Goal: Task Accomplishment & Management: Use online tool/utility

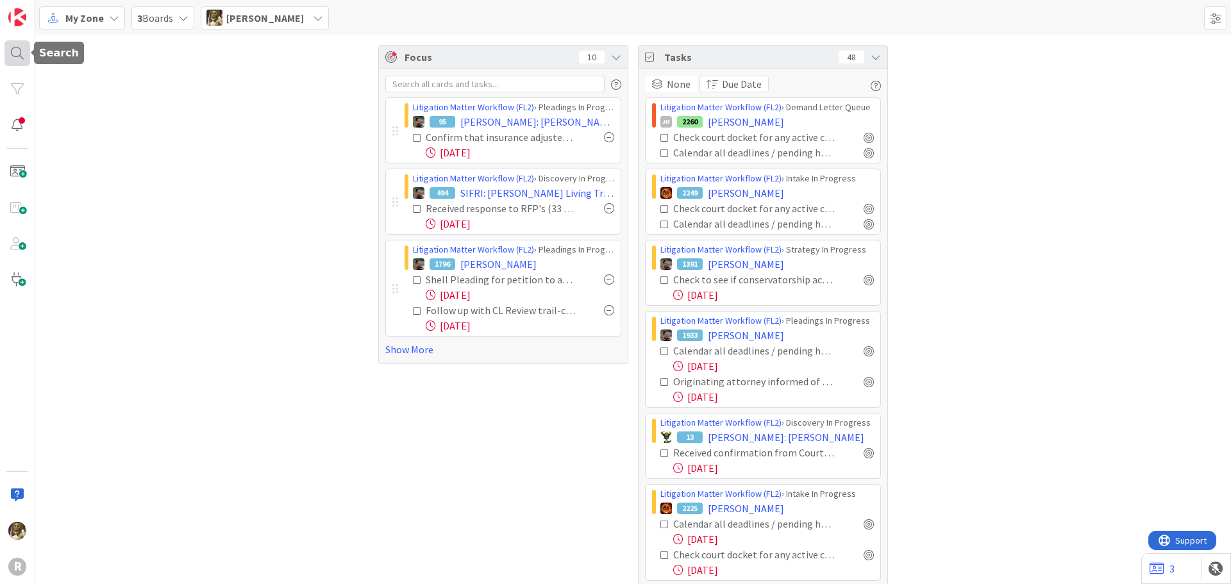
click at [14, 54] on div at bounding box center [17, 53] width 26 height 26
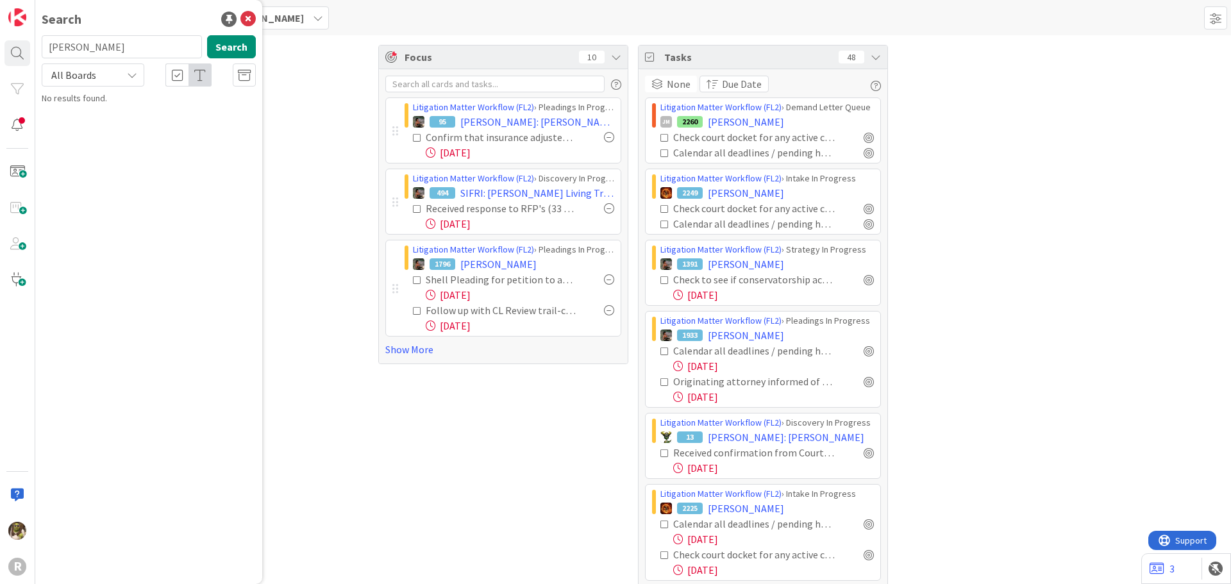
type input "crockett"
click at [131, 77] on icon at bounding box center [132, 75] width 10 height 10
click at [135, 106] on span "All Boards" at bounding box center [115, 105] width 133 height 19
click at [140, 51] on input "crockett" at bounding box center [122, 46] width 160 height 23
drag, startPoint x: 152, startPoint y: 58, endPoint x: -4, endPoint y: 54, distance: 155.8
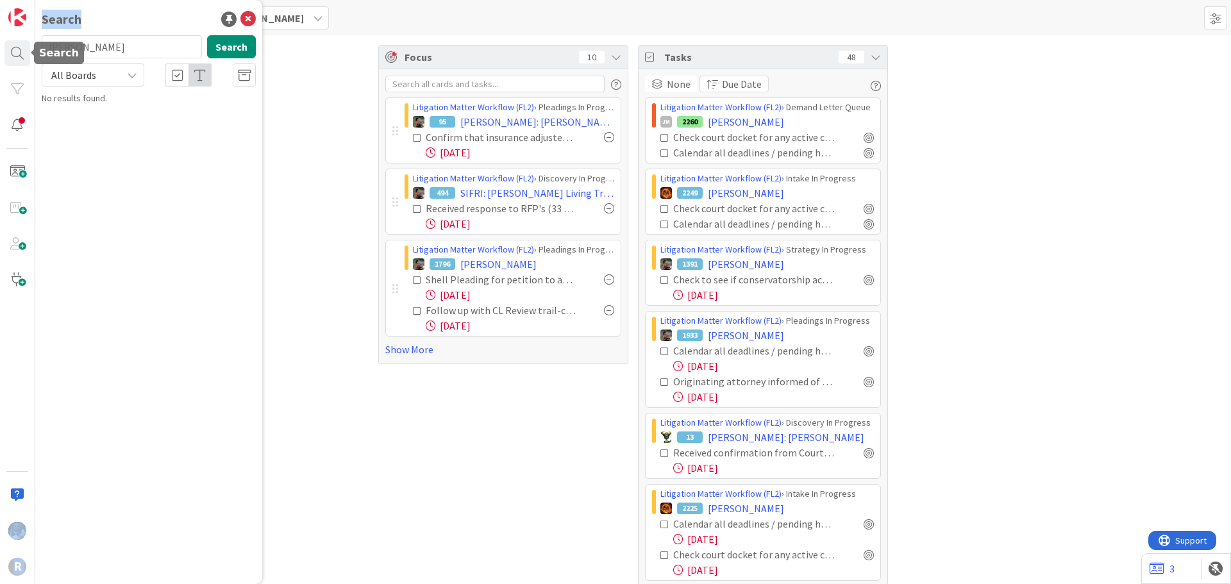
click at [0, 54] on html "R Search crockett Search All Boards All Boards No results found. My Zone 3 Boar…" at bounding box center [615, 292] width 1231 height 584
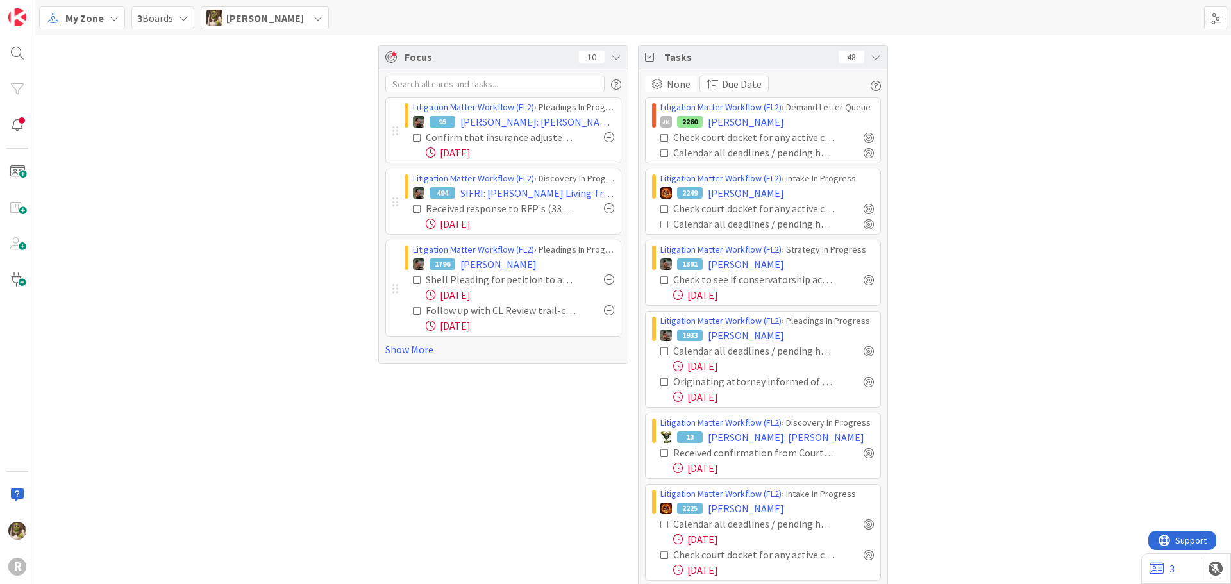
click at [99, 24] on span "My Zone" at bounding box center [84, 17] width 38 height 15
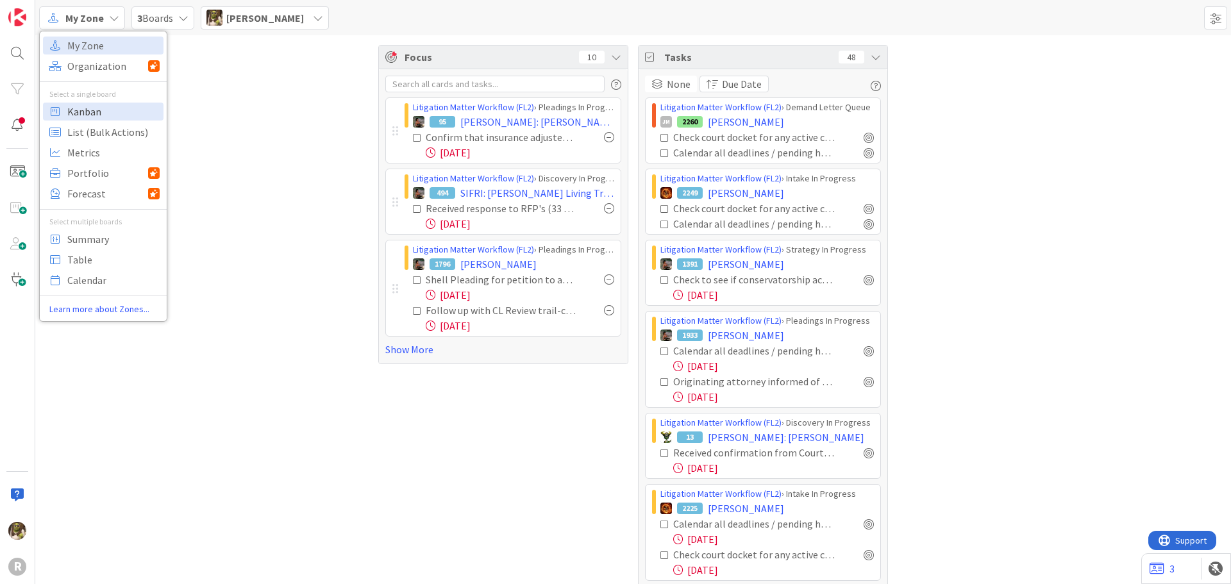
click at [99, 119] on span "Kanban" at bounding box center [113, 111] width 92 height 19
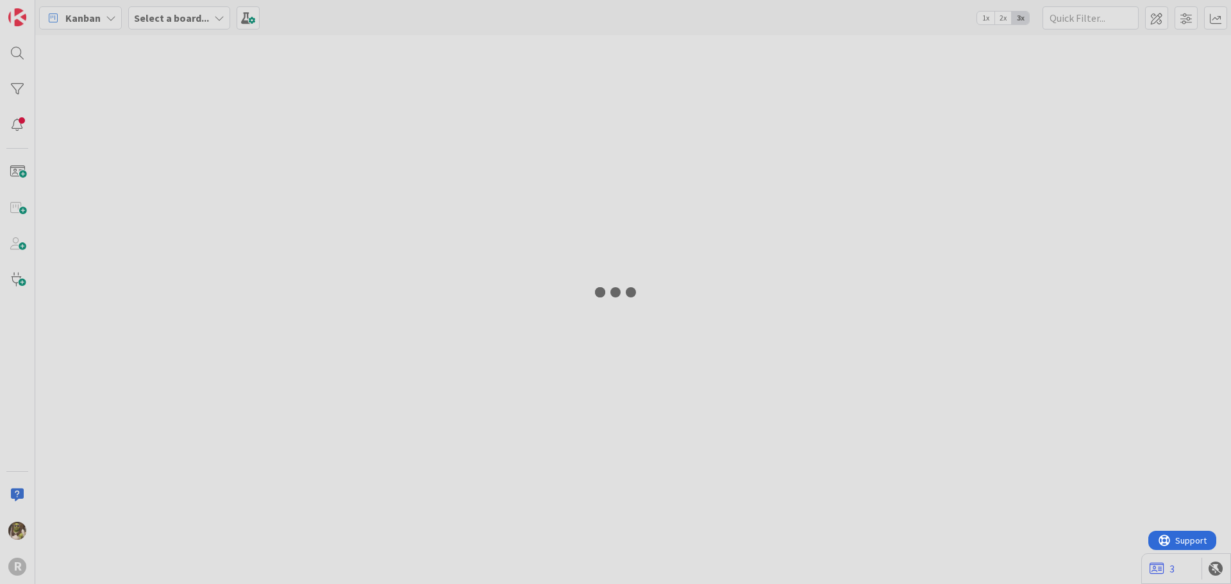
type input "freem"
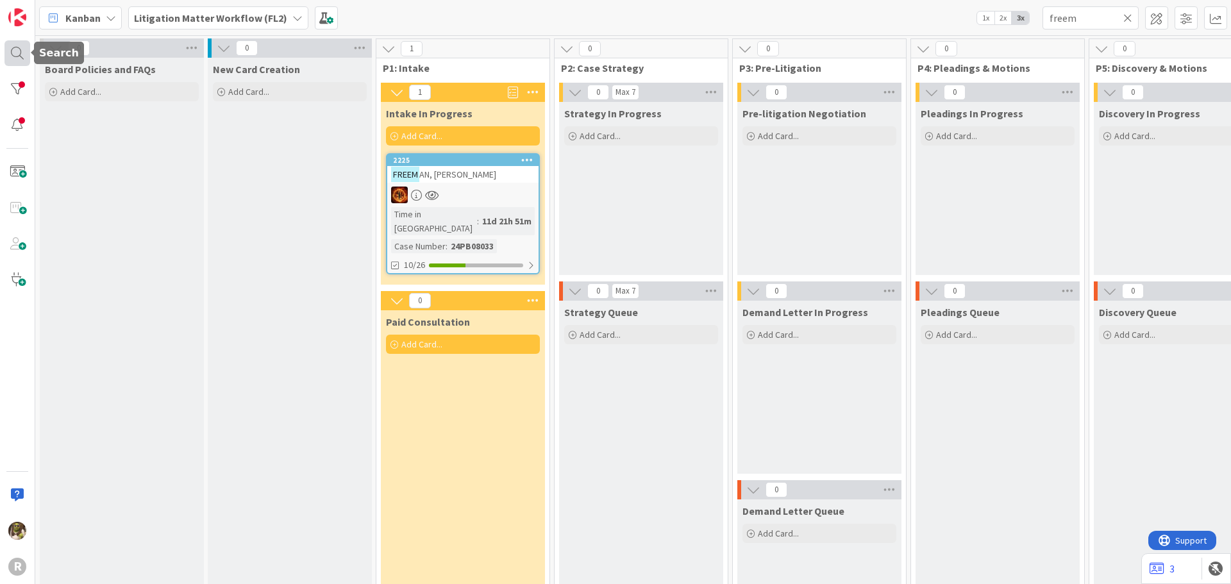
click at [15, 51] on div at bounding box center [17, 53] width 26 height 26
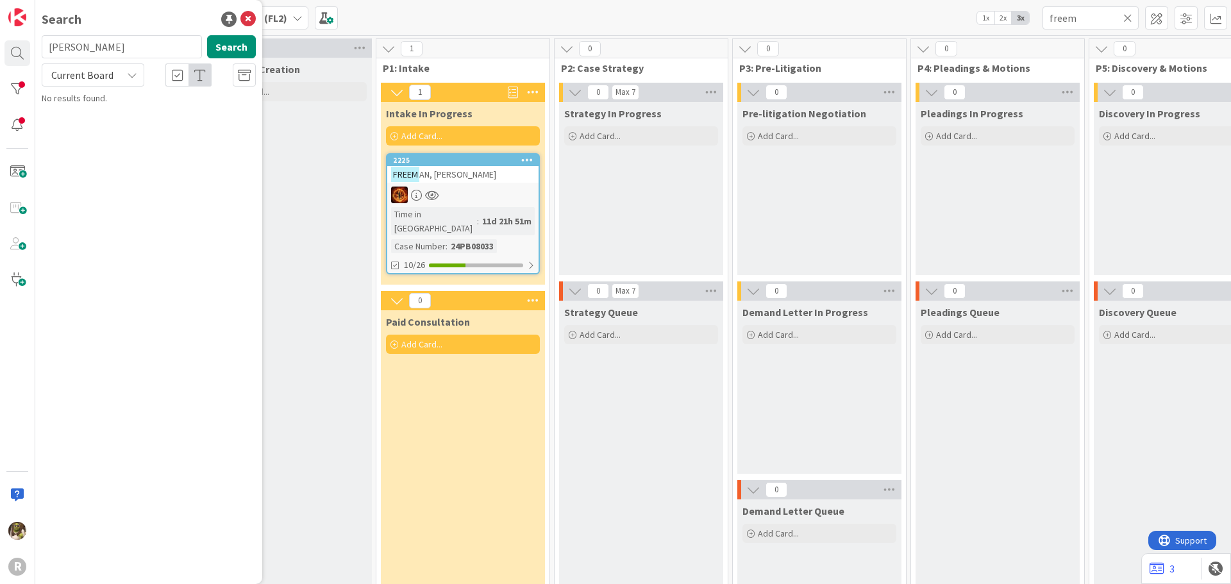
drag, startPoint x: 93, startPoint y: 48, endPoint x: -1, endPoint y: 47, distance: 93.6
click at [0, 47] on html "R Search crockett Search Current Board No results found. Kanban Litigation Matt…" at bounding box center [615, 292] width 1231 height 584
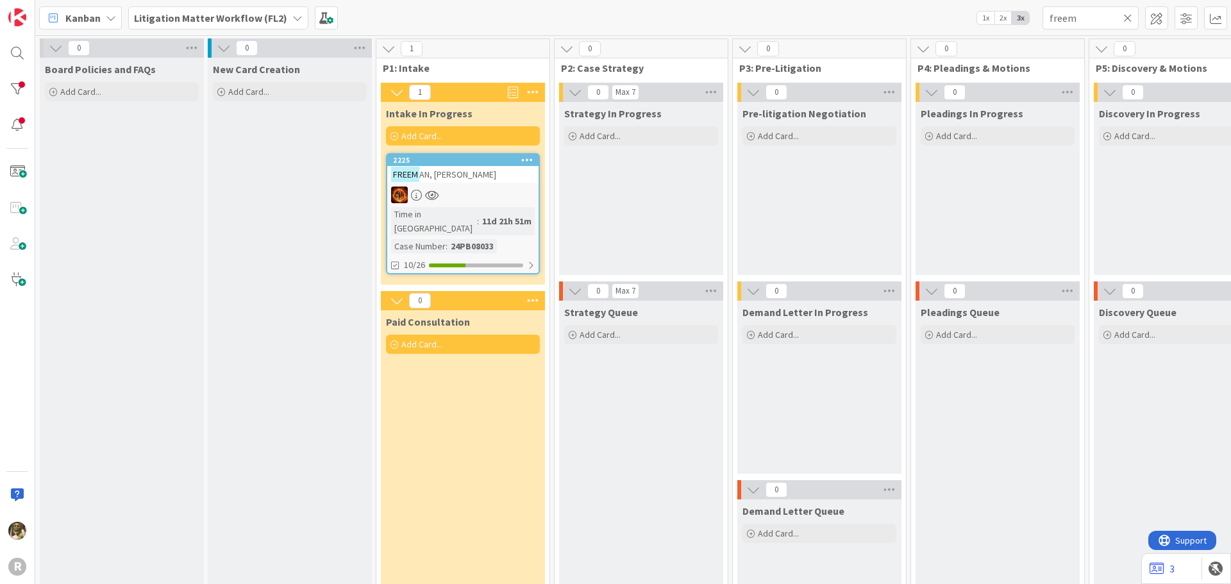
click at [455, 176] on span "AN, Cindy" at bounding box center [457, 175] width 77 height 12
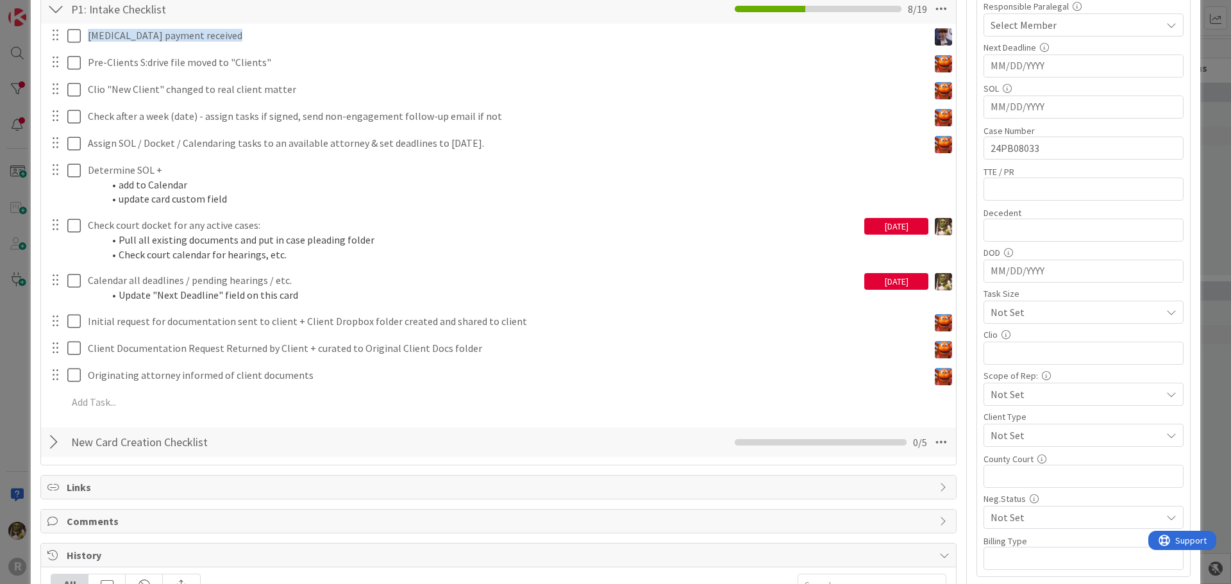
scroll to position [385, 0]
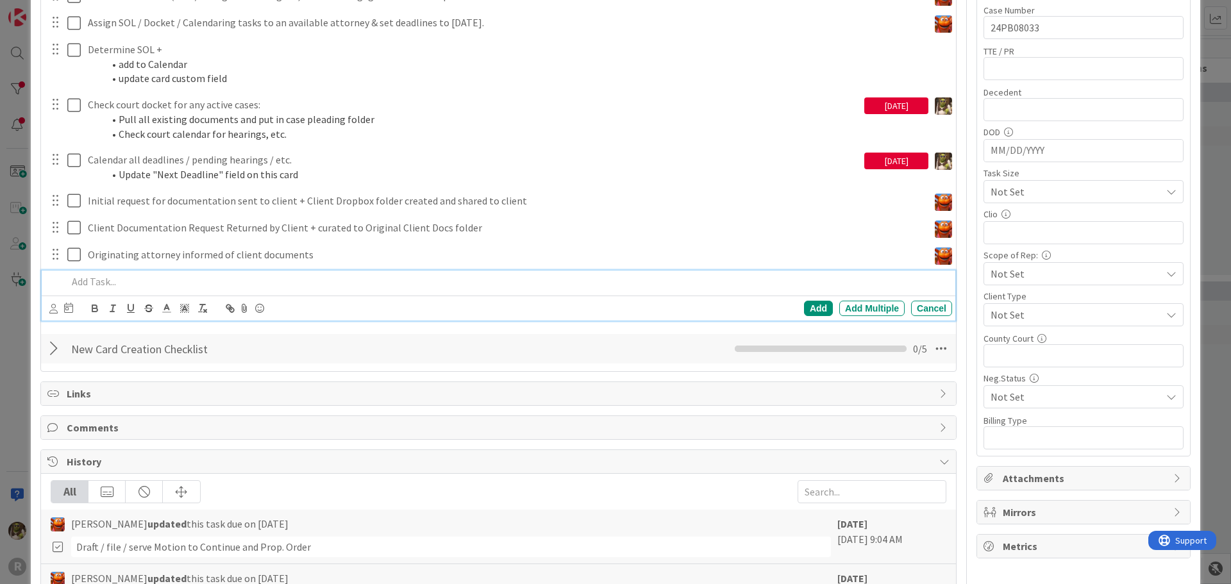
click at [124, 289] on div at bounding box center [507, 282] width 890 height 22
click at [54, 306] on icon at bounding box center [53, 309] width 8 height 10
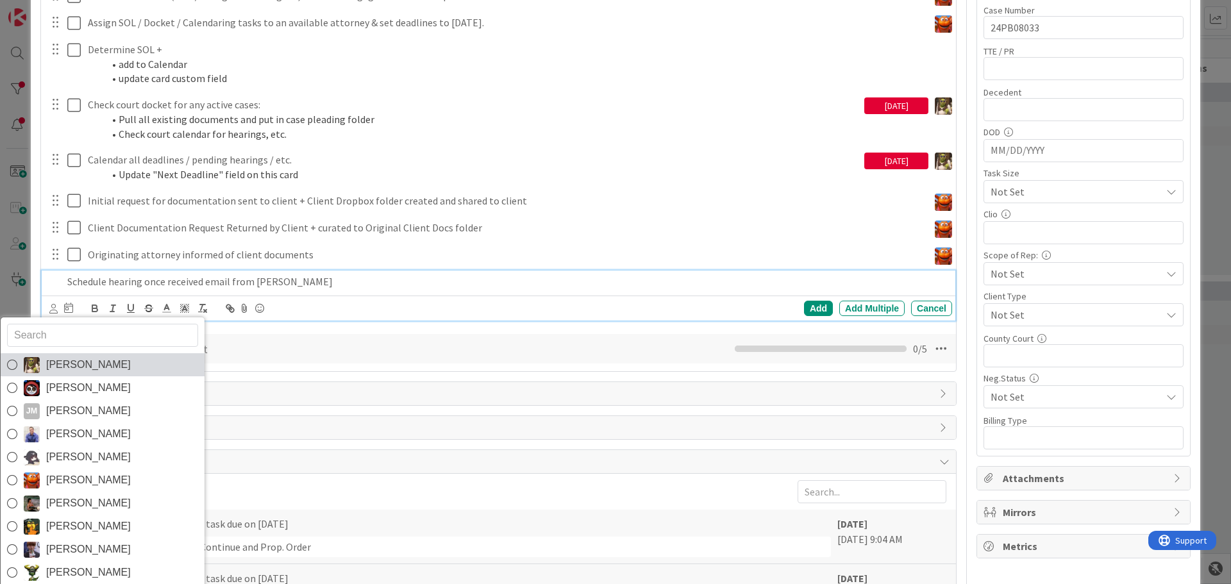
click at [78, 355] on link "Devine Gines" at bounding box center [103, 364] width 204 height 23
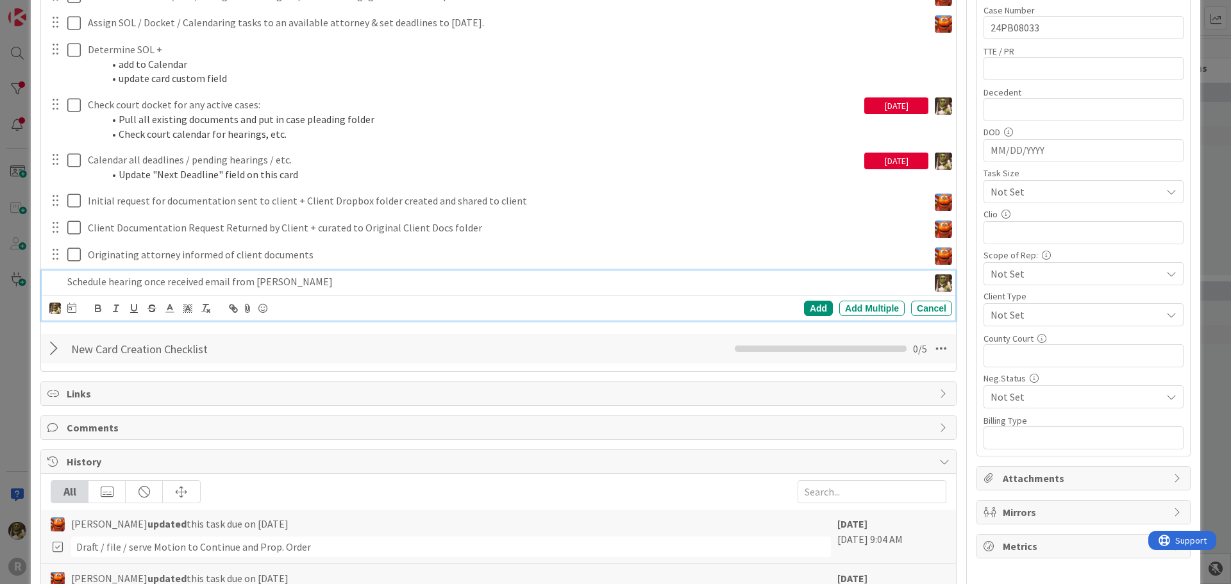
click at [76, 314] on div "Devine Gines Jasmin Sanchez JM Jeff Myers John Grant Kelly Nguyen Kiara Adams M…" at bounding box center [500, 308] width 903 height 18
click at [74, 306] on icon at bounding box center [71, 308] width 9 height 10
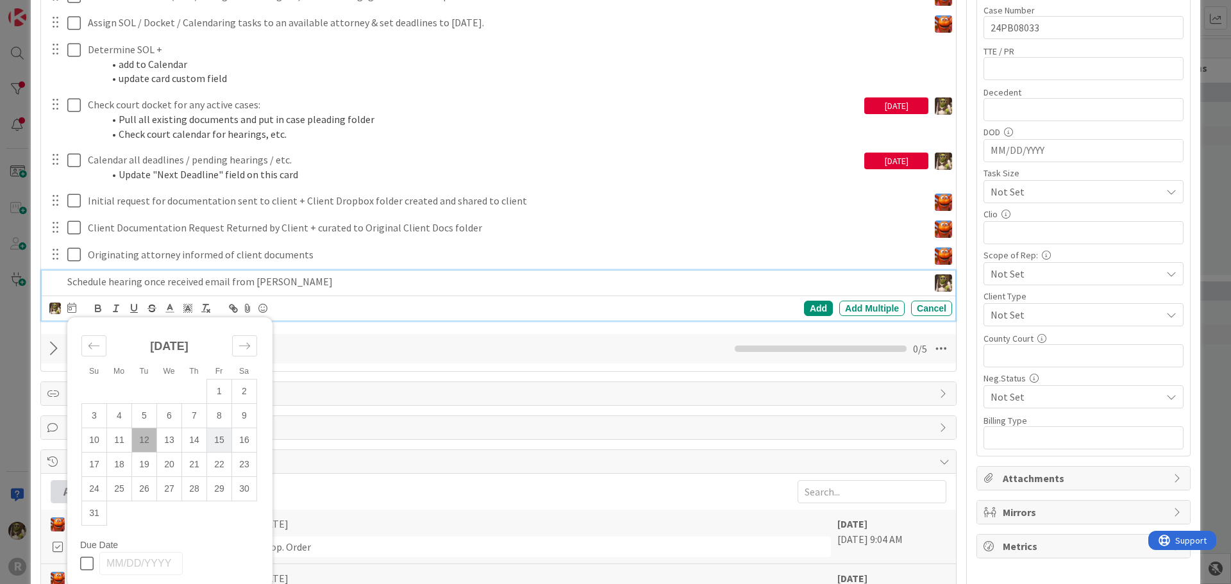
click at [226, 442] on td "15" at bounding box center [219, 440] width 25 height 24
click at [808, 304] on div "Add" at bounding box center [818, 308] width 29 height 15
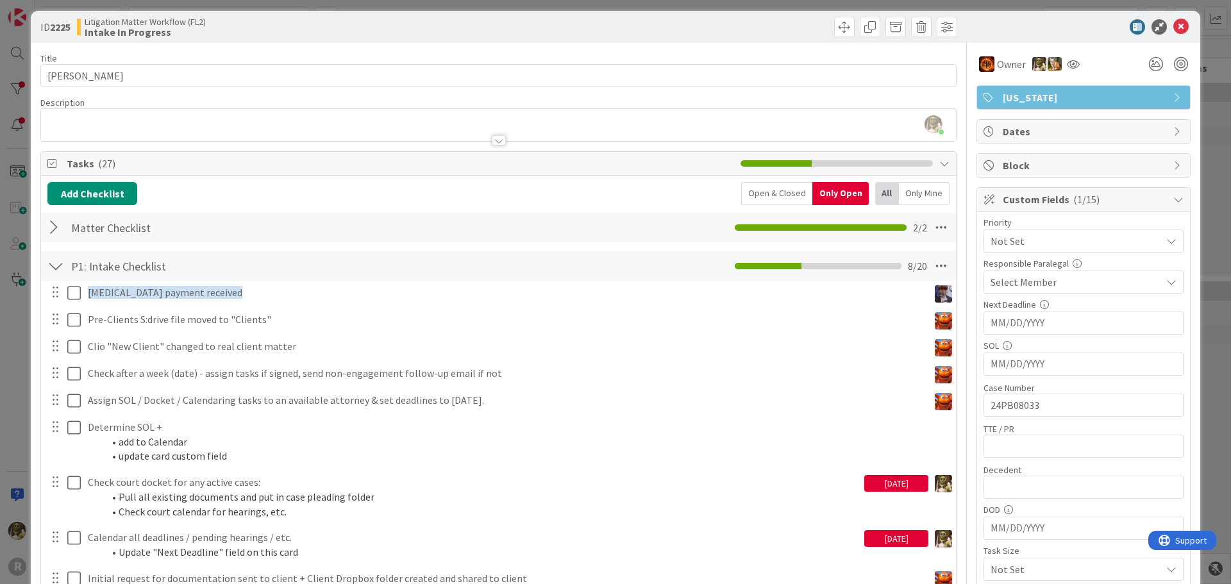
scroll to position [0, 0]
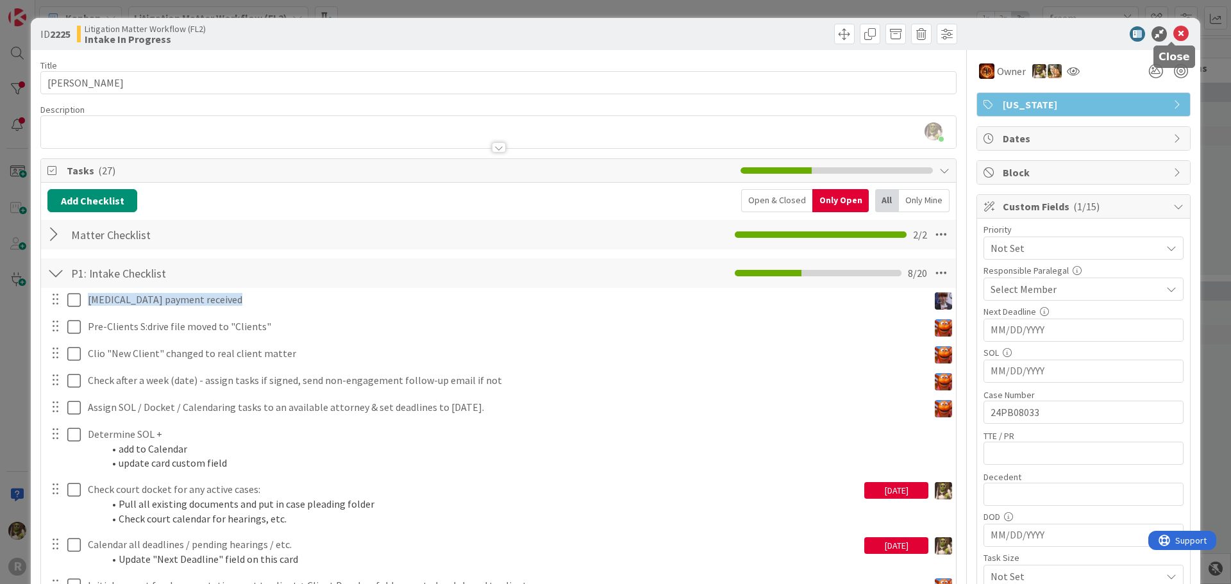
click at [1176, 33] on icon at bounding box center [1180, 33] width 15 height 15
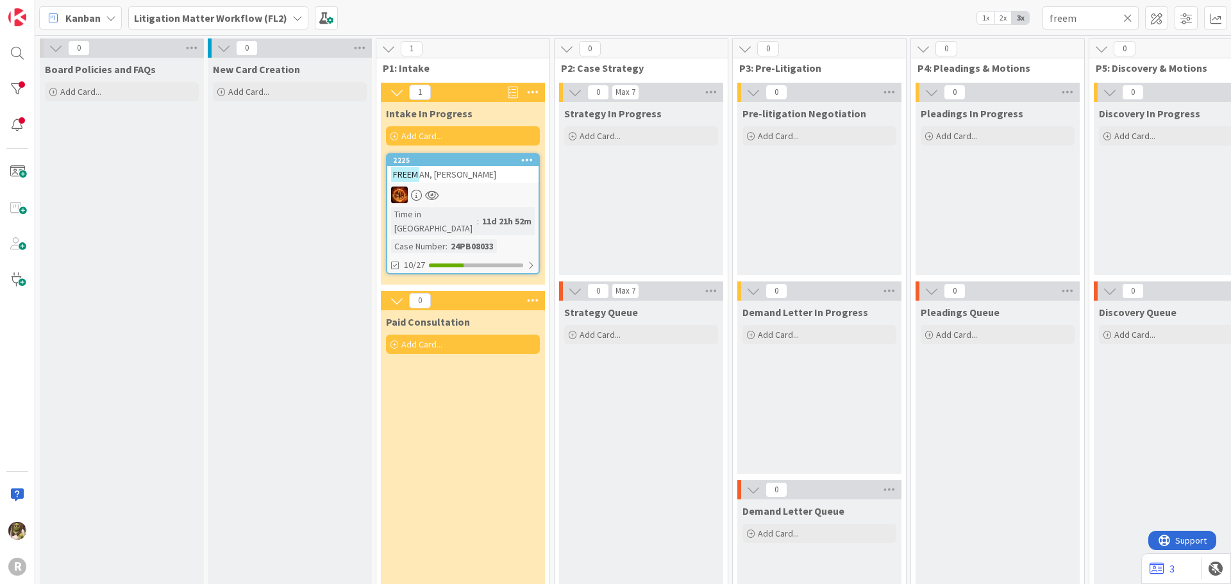
click at [97, 15] on span "Kanban" at bounding box center [82, 17] width 35 height 15
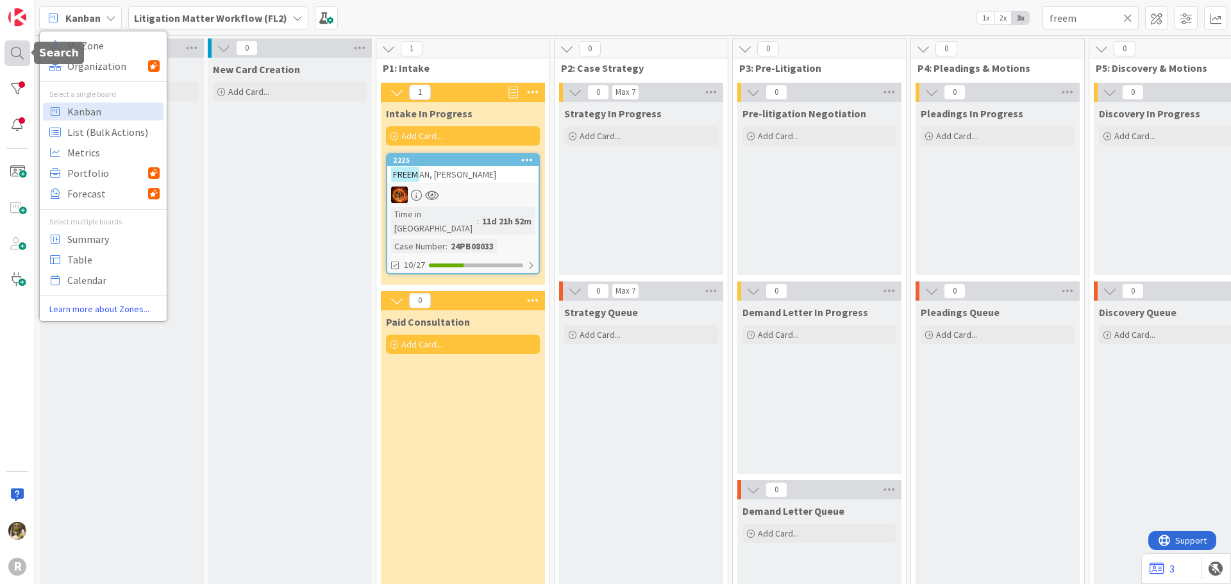
click at [20, 54] on div at bounding box center [17, 53] width 26 height 26
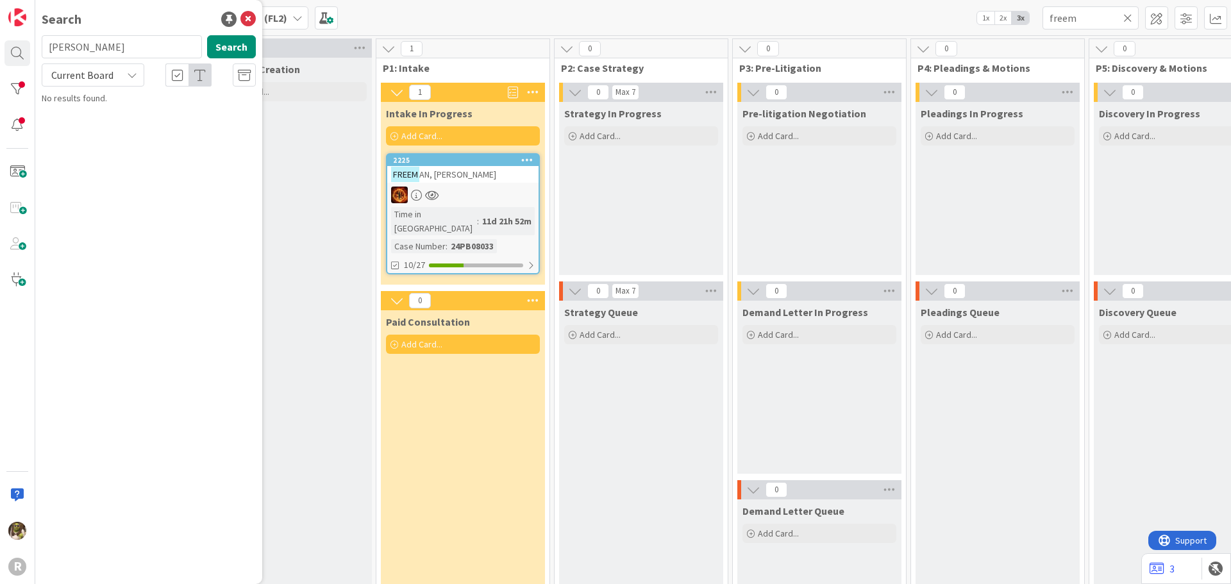
drag, startPoint x: 138, startPoint y: 44, endPoint x: 117, endPoint y: 46, distance: 21.8
click at [118, 46] on input "crockett" at bounding box center [122, 46] width 160 height 23
drag, startPoint x: 97, startPoint y: 46, endPoint x: 3, endPoint y: 54, distance: 94.6
click at [4, 54] on div "R Search crockett Search Current Board No results found." at bounding box center [17, 292] width 35 height 584
type input "r"
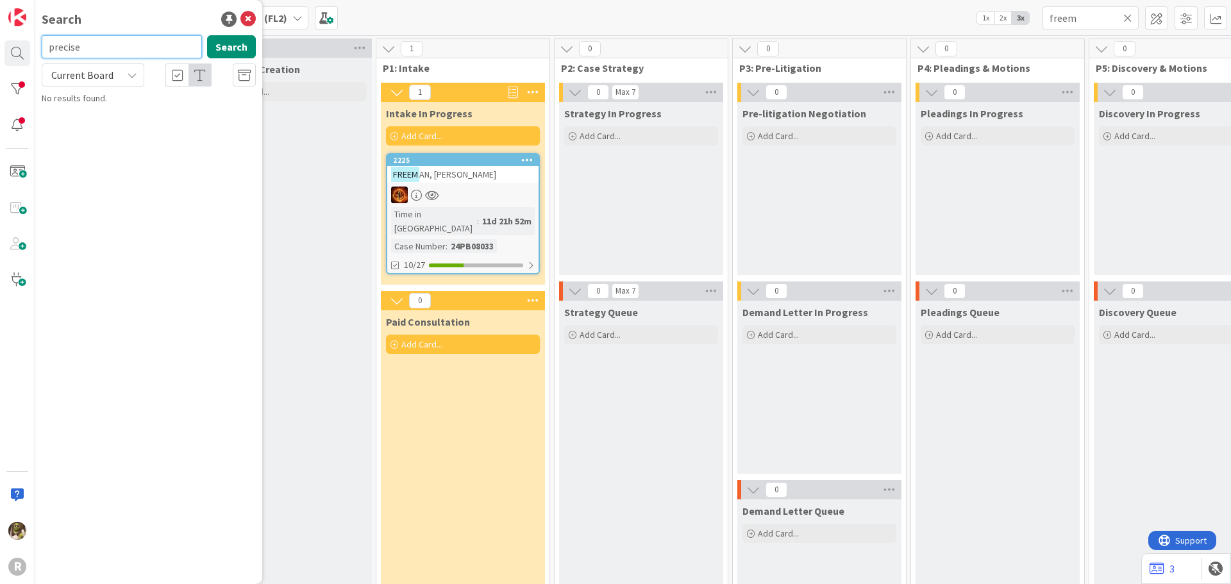
type input "precise"
click at [93, 119] on p "RareBrain v. Precise Manufacturing & Engineering" at bounding box center [158, 119] width 196 height 27
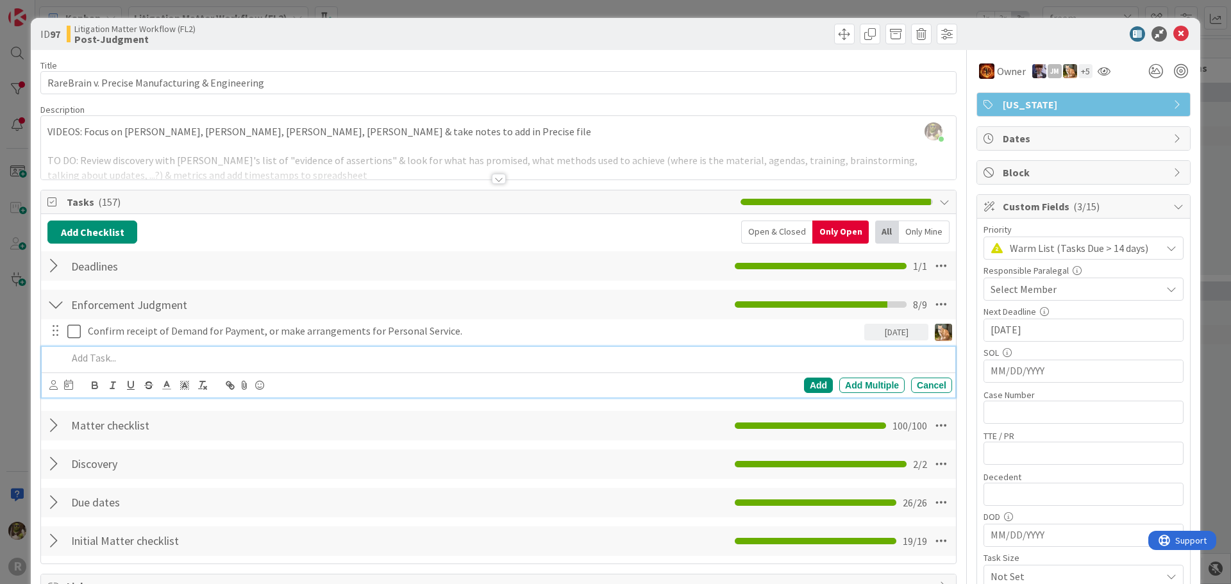
click at [144, 358] on p at bounding box center [507, 358] width 880 height 15
click at [53, 382] on icon at bounding box center [53, 385] width 8 height 10
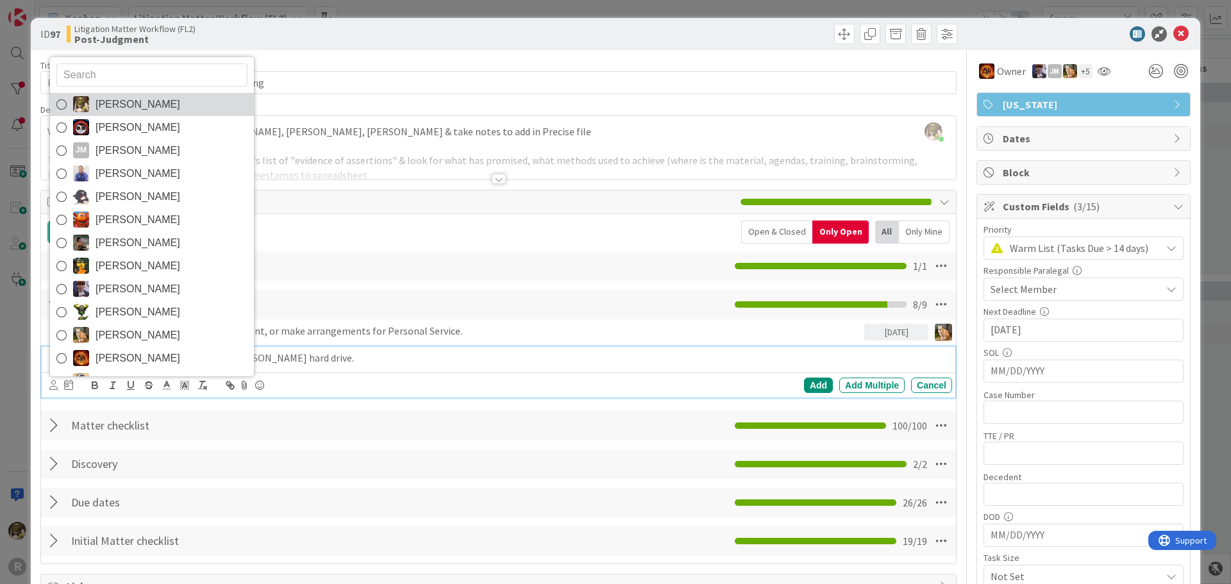
click at [172, 111] on link "Devine Gines" at bounding box center [152, 104] width 204 height 23
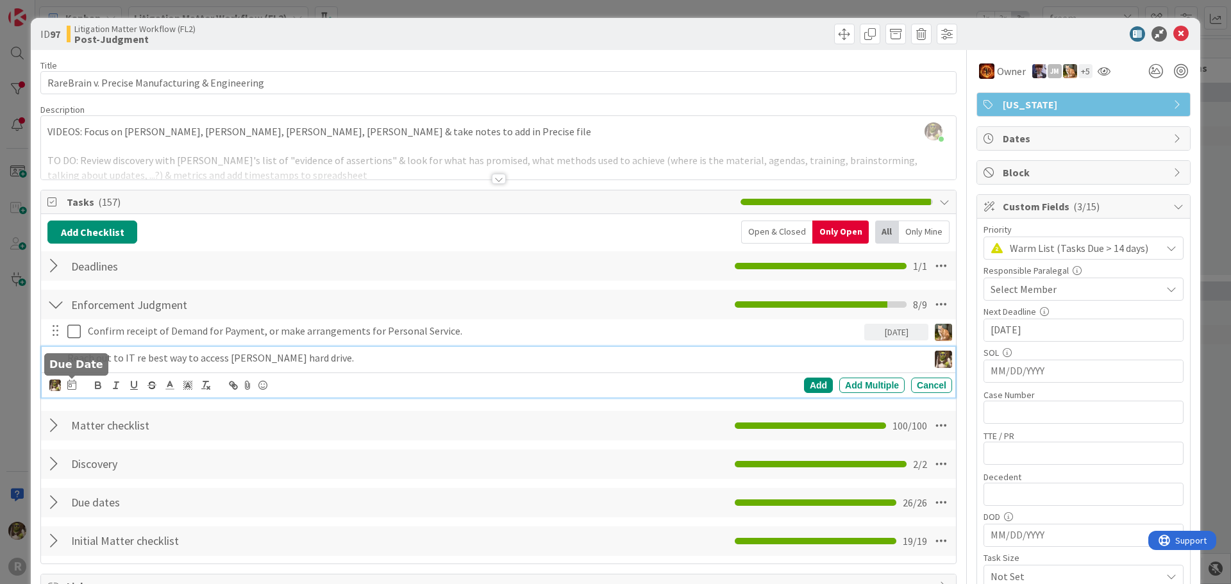
click at [67, 383] on icon at bounding box center [71, 385] width 9 height 10
click at [147, 521] on td "12" at bounding box center [144, 517] width 25 height 24
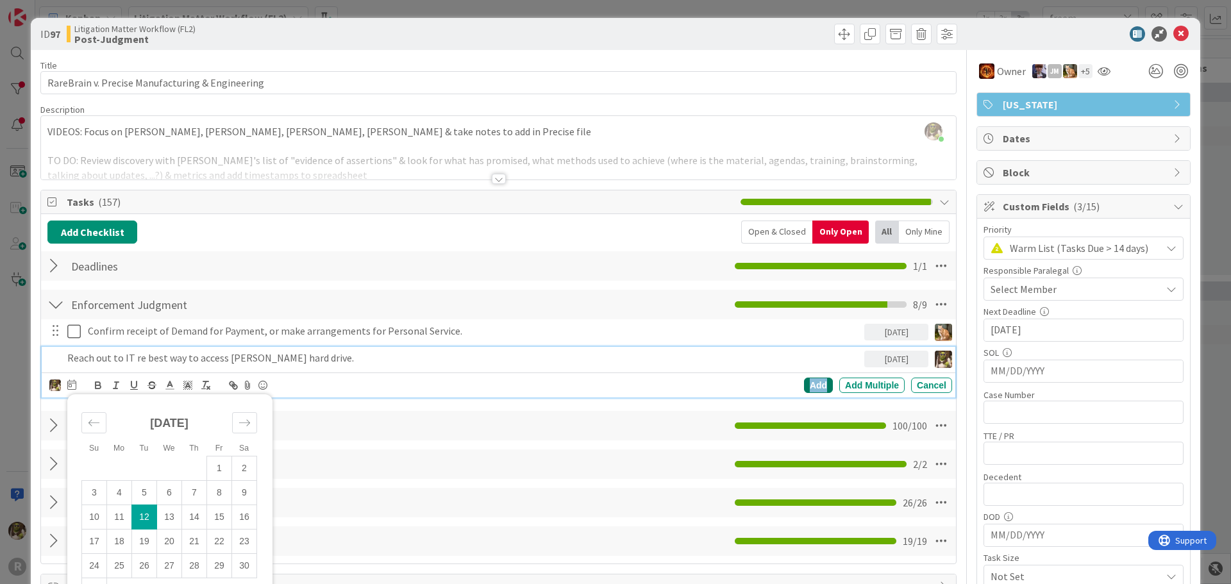
click at [810, 384] on div "Add" at bounding box center [818, 385] width 29 height 15
